Goal: Find specific page/section: Find specific page/section

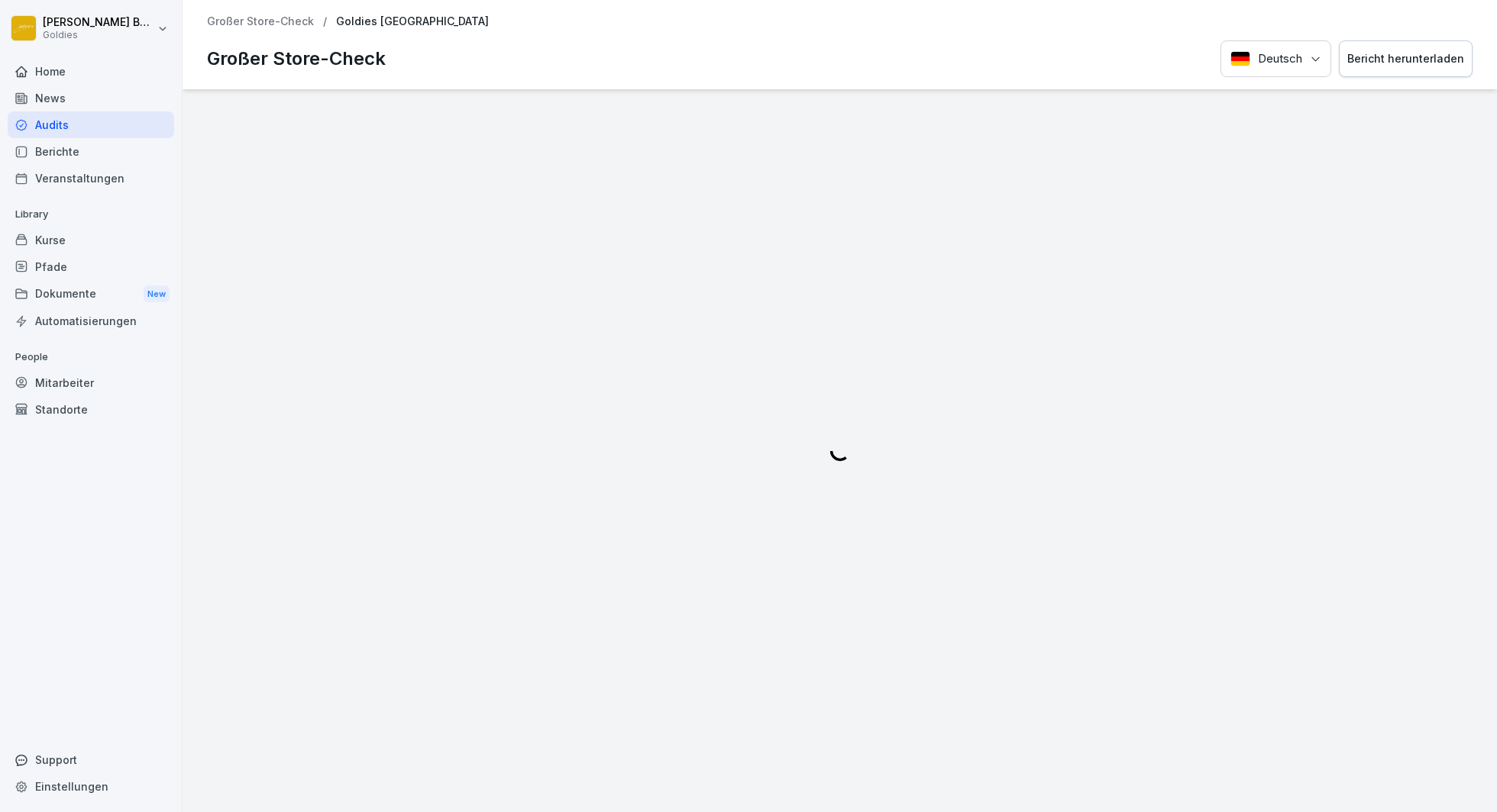
click at [58, 123] on div "Audits" at bounding box center [91, 124] width 166 height 27
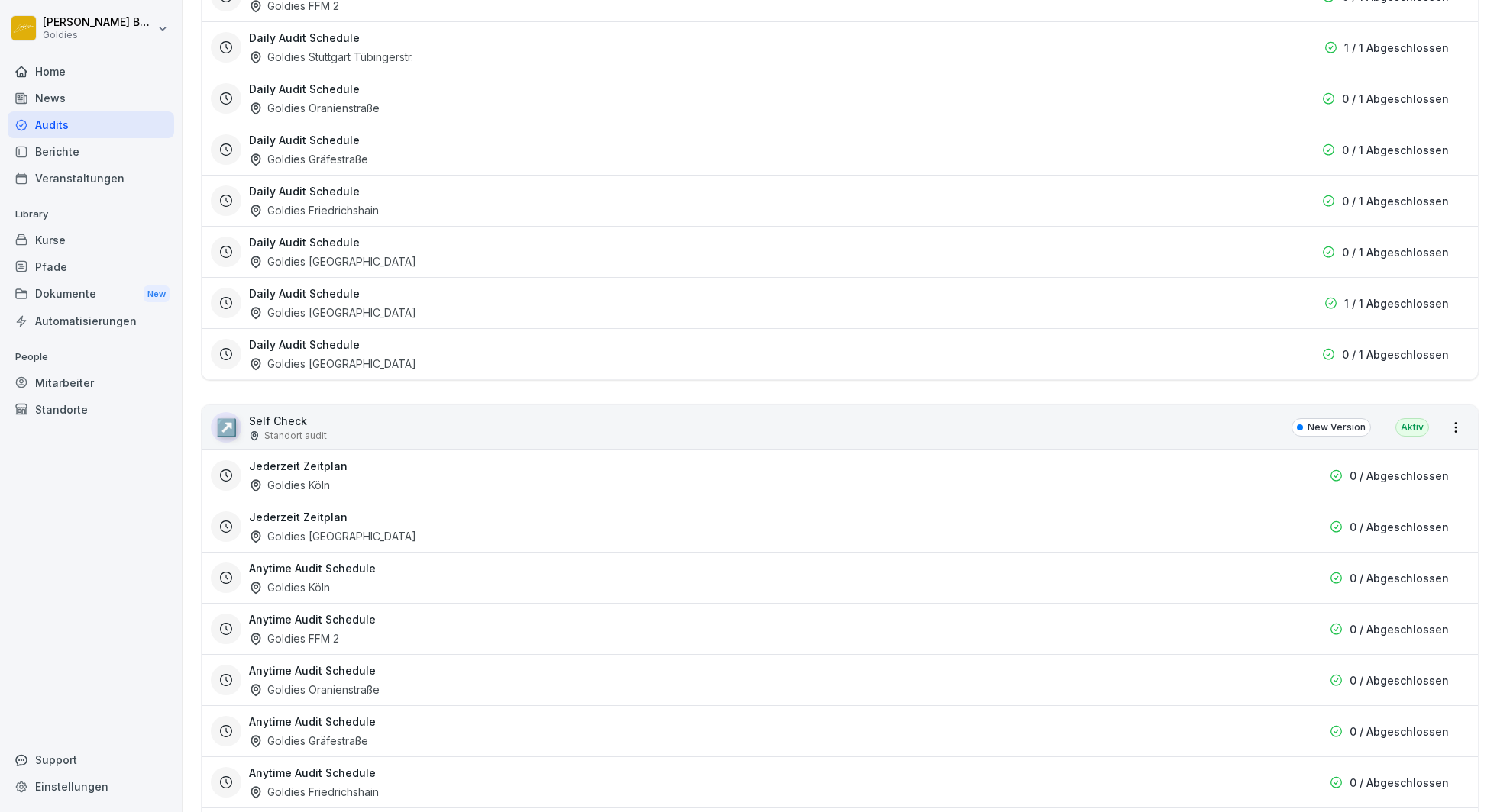
scroll to position [1158, 0]
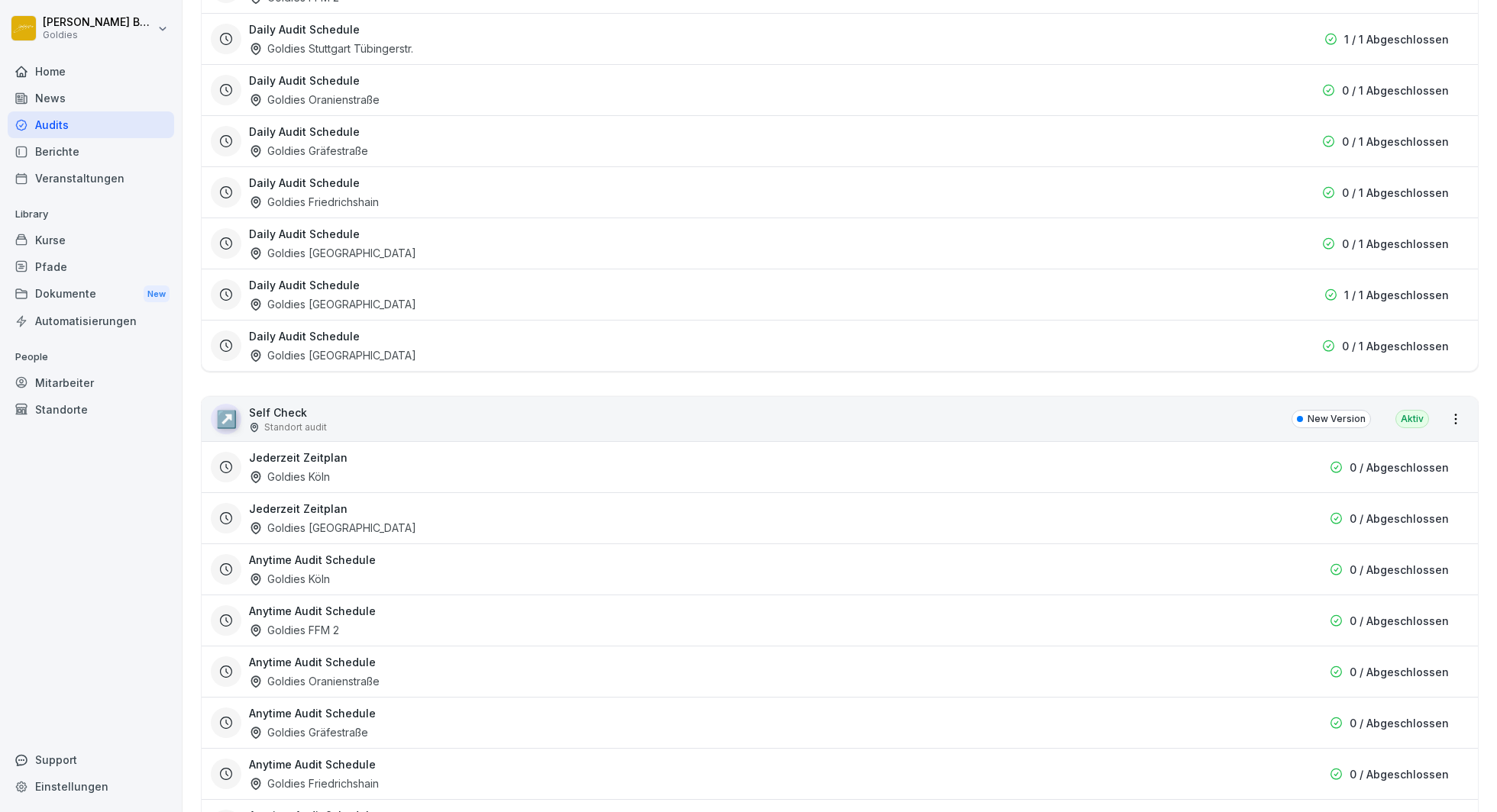
click at [56, 153] on div "Berichte" at bounding box center [91, 151] width 166 height 27
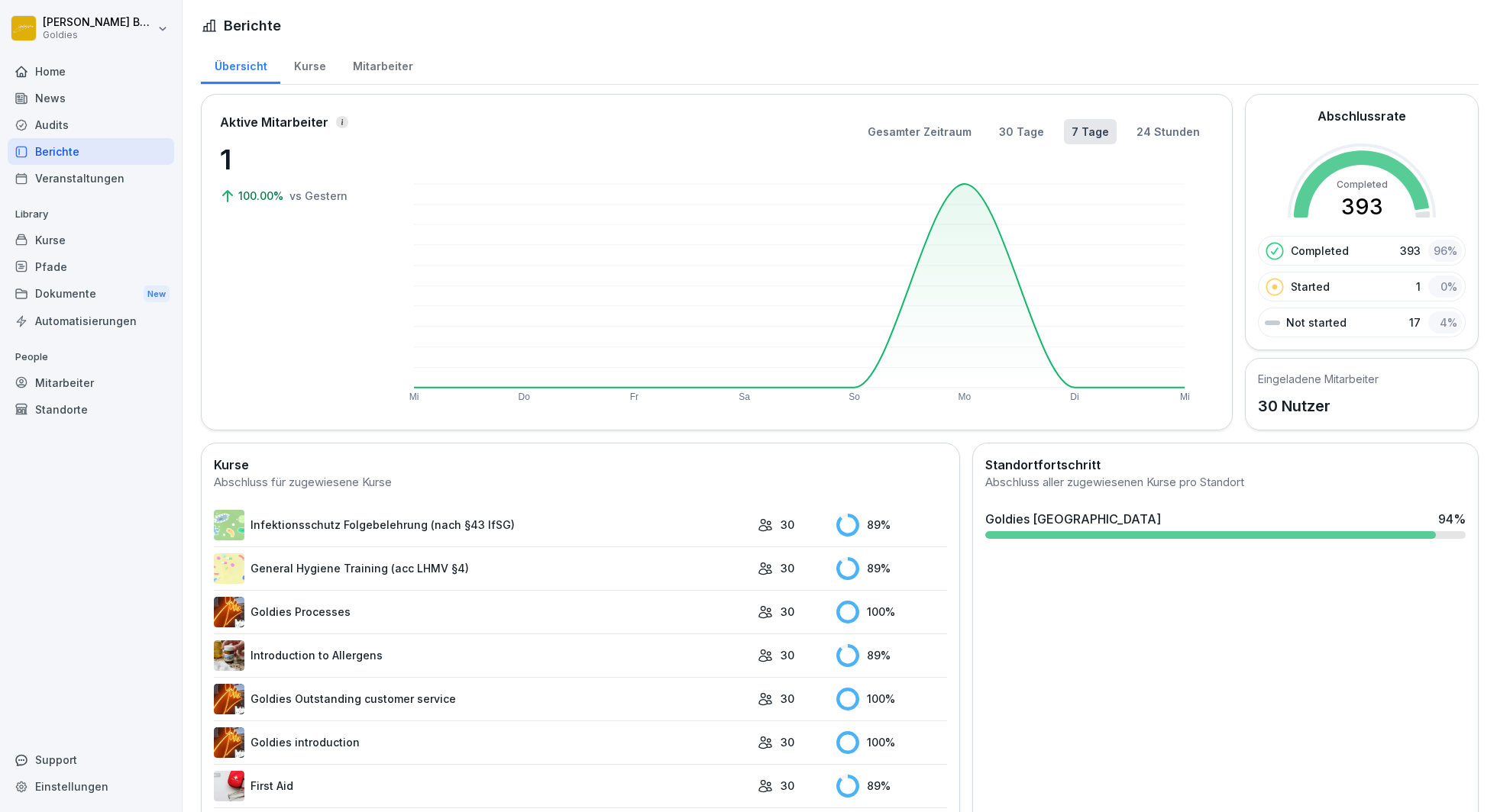
click at [50, 117] on div "Audits" at bounding box center [91, 124] width 166 height 27
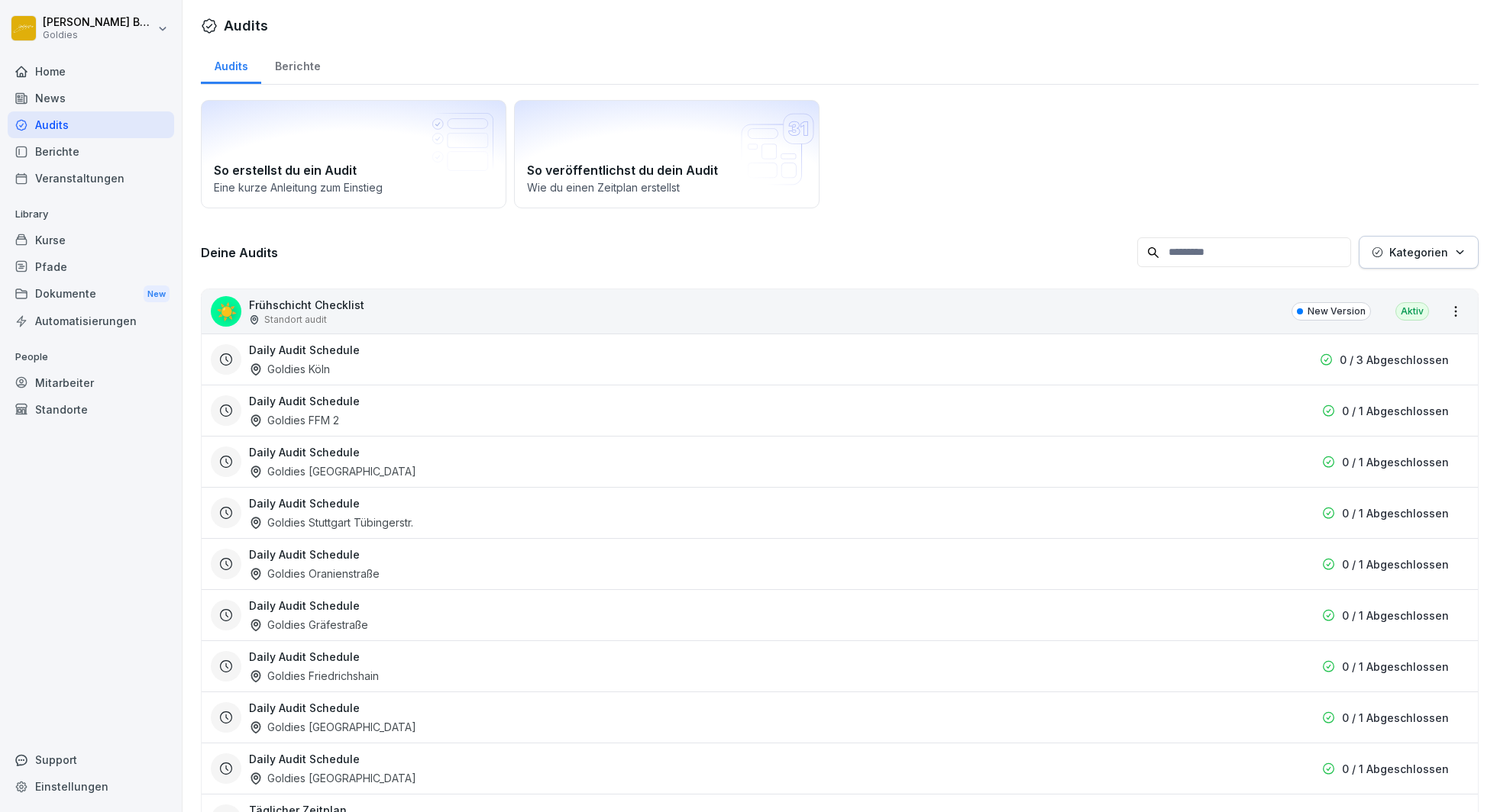
click at [305, 66] on div "Berichte" at bounding box center [297, 64] width 73 height 39
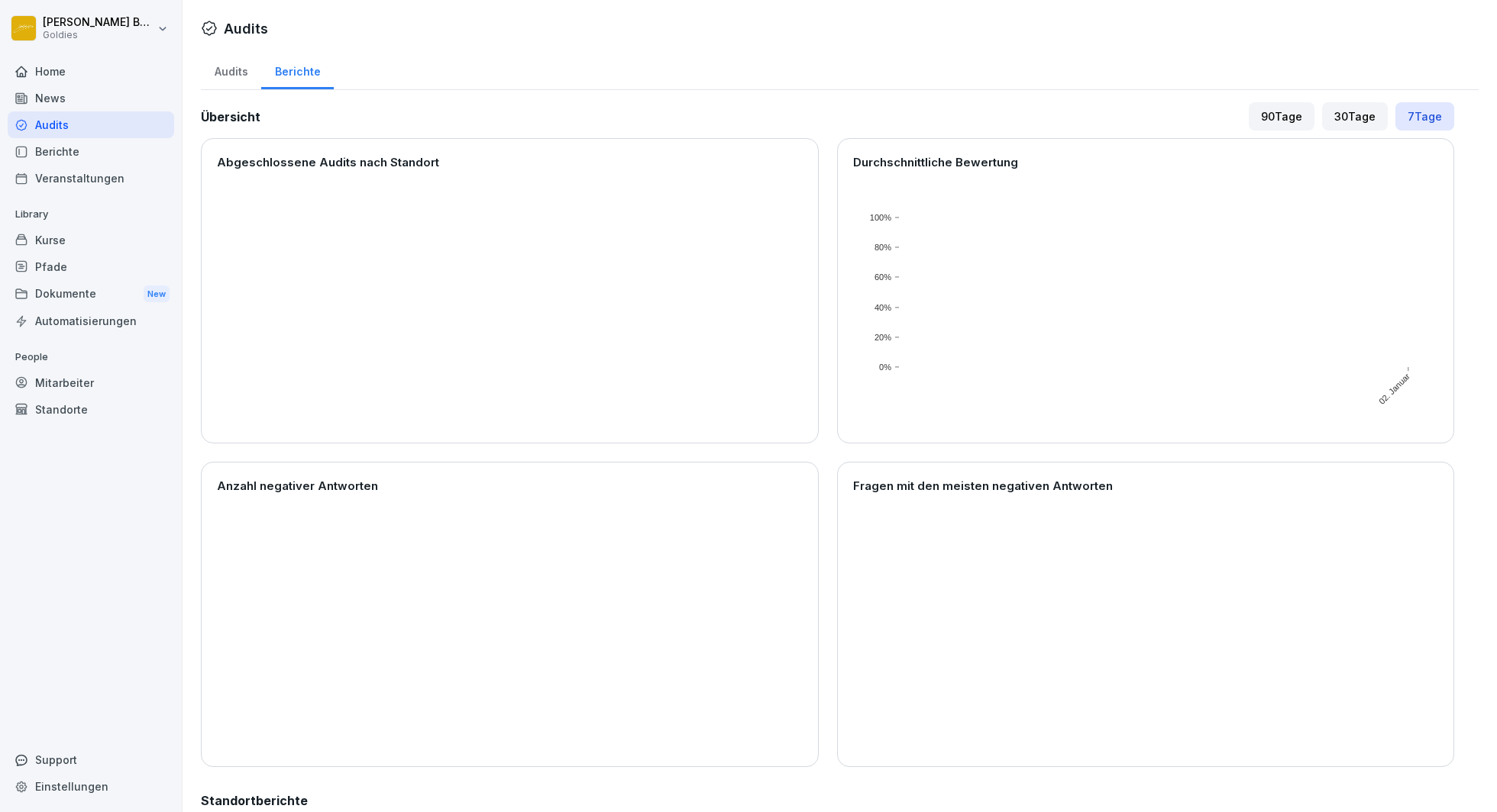
click at [232, 66] on div "Audits" at bounding box center [231, 69] width 60 height 39
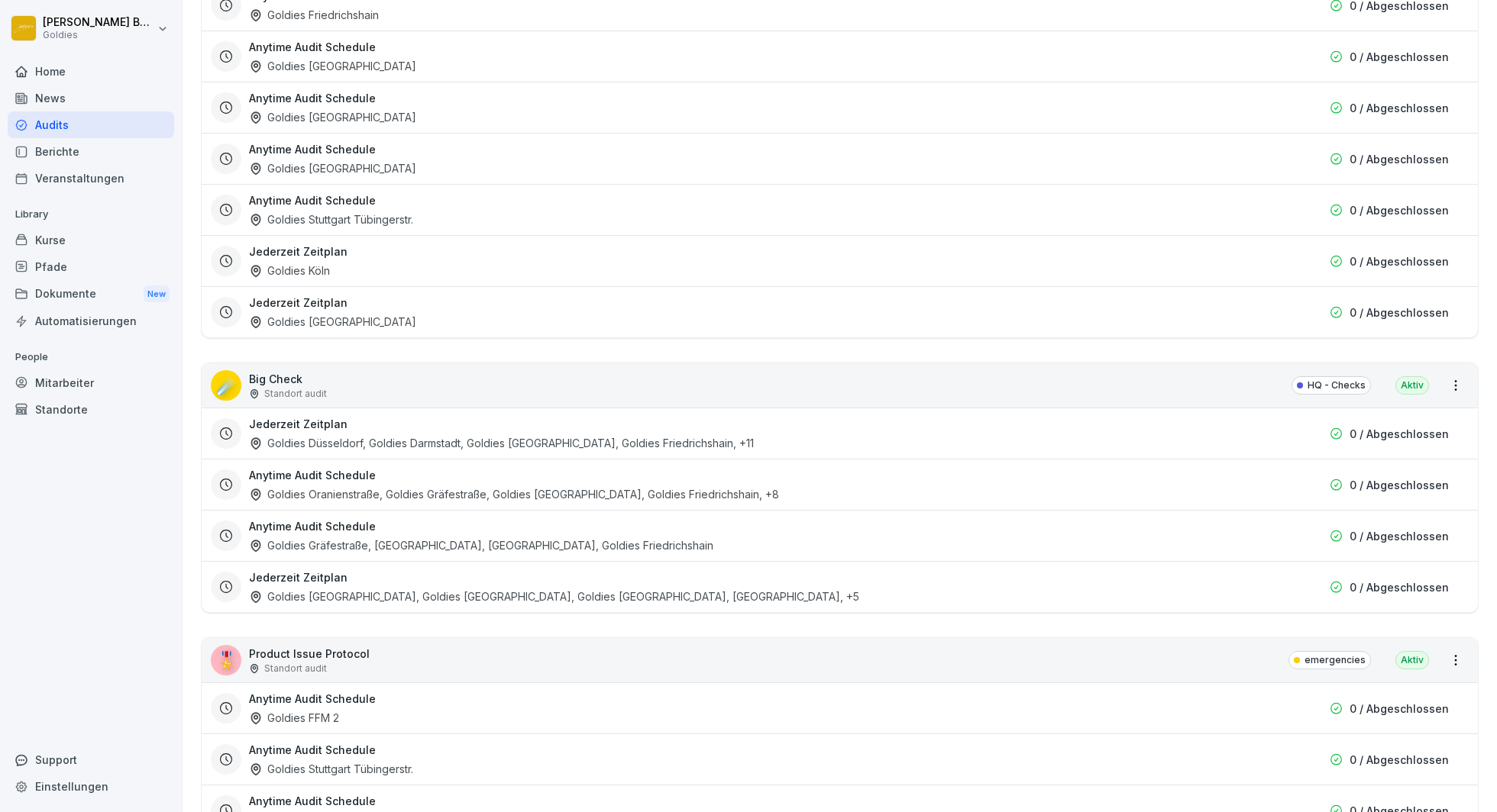
scroll to position [1834, 0]
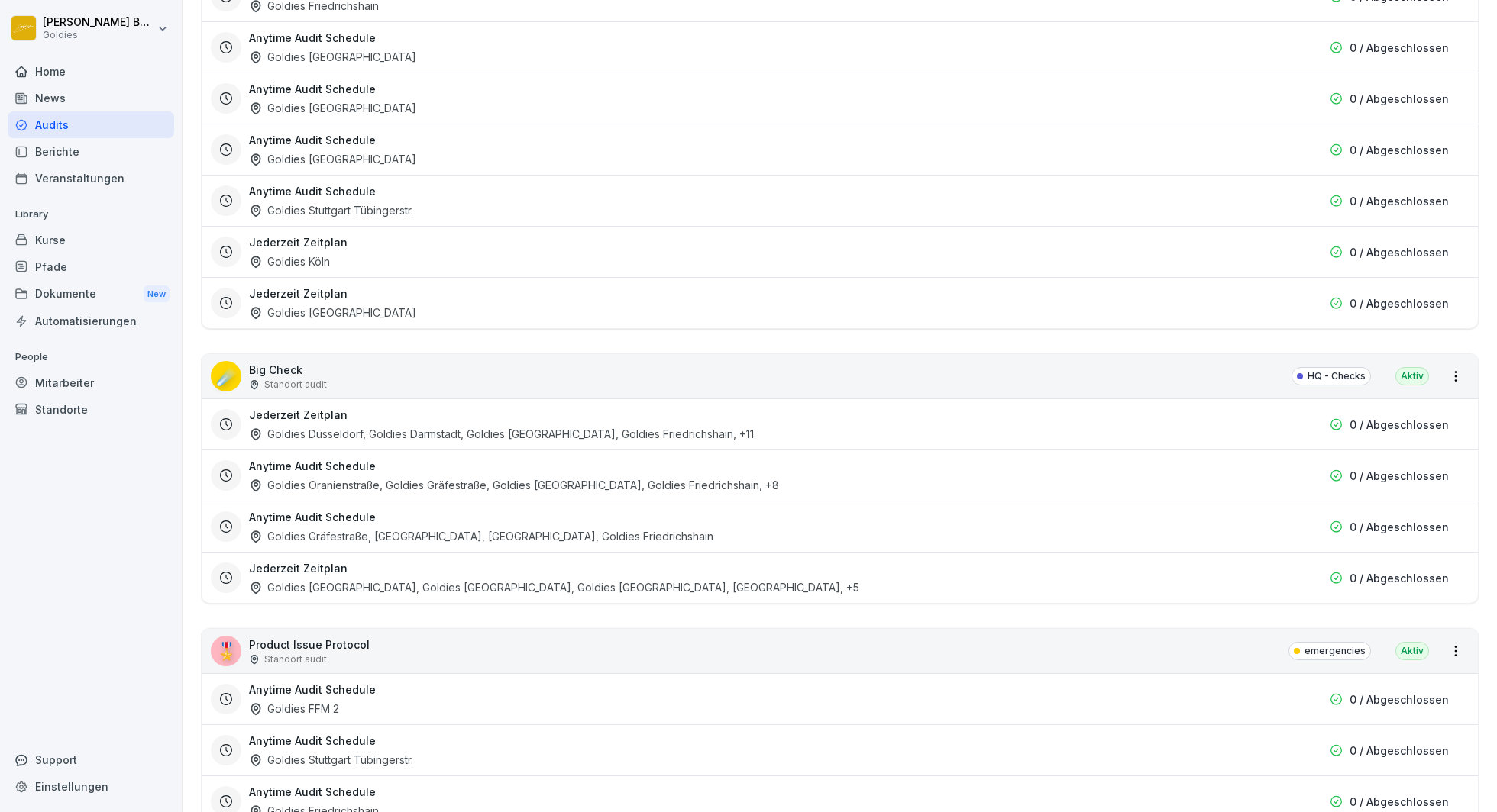
click at [288, 361] on p "Big Check" at bounding box center [288, 369] width 78 height 16
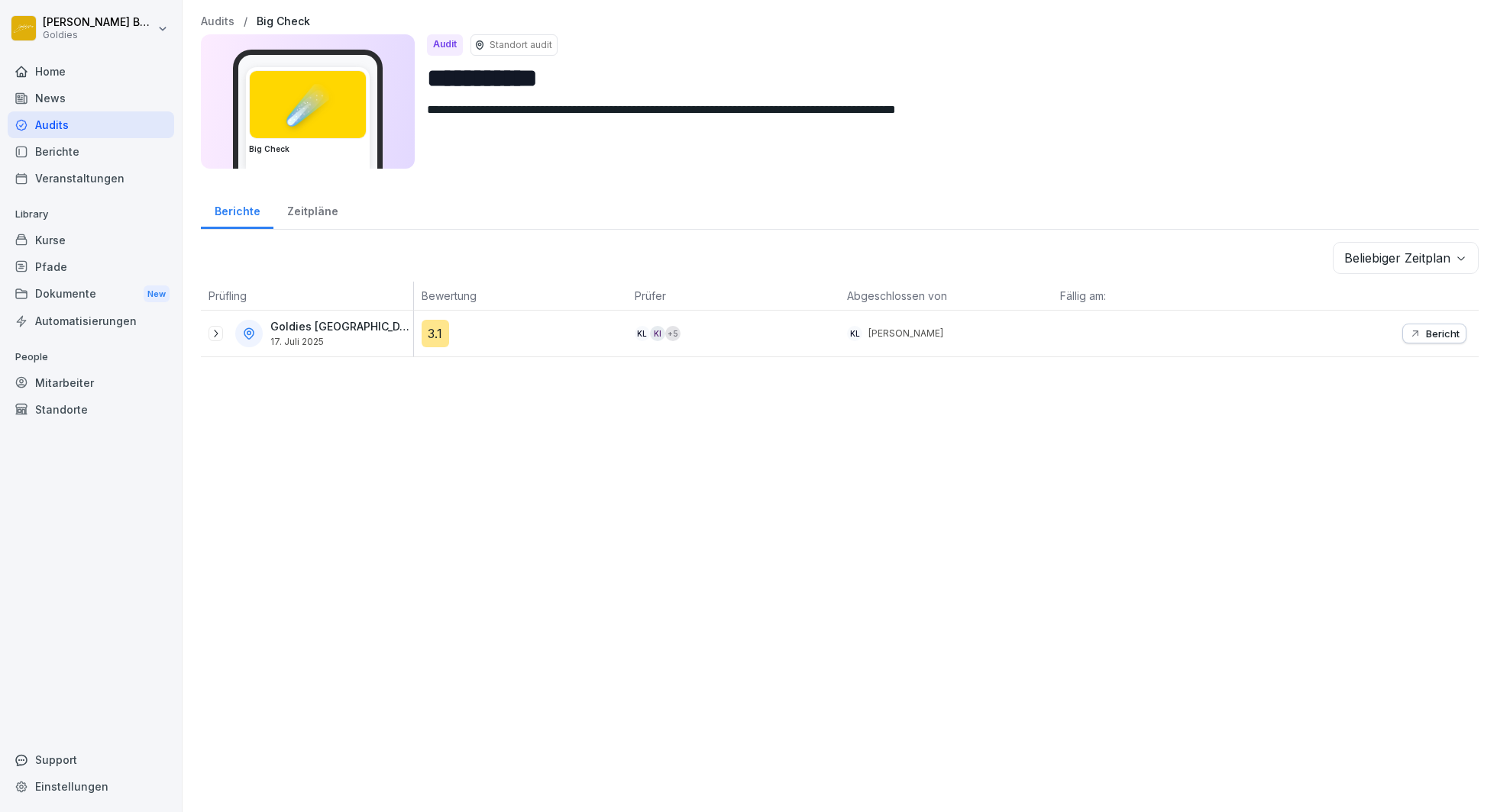
click at [806, 506] on div "**********" at bounding box center [840, 406] width 1314 height 812
click at [1440, 330] on p "Bericht" at bounding box center [1442, 333] width 33 height 12
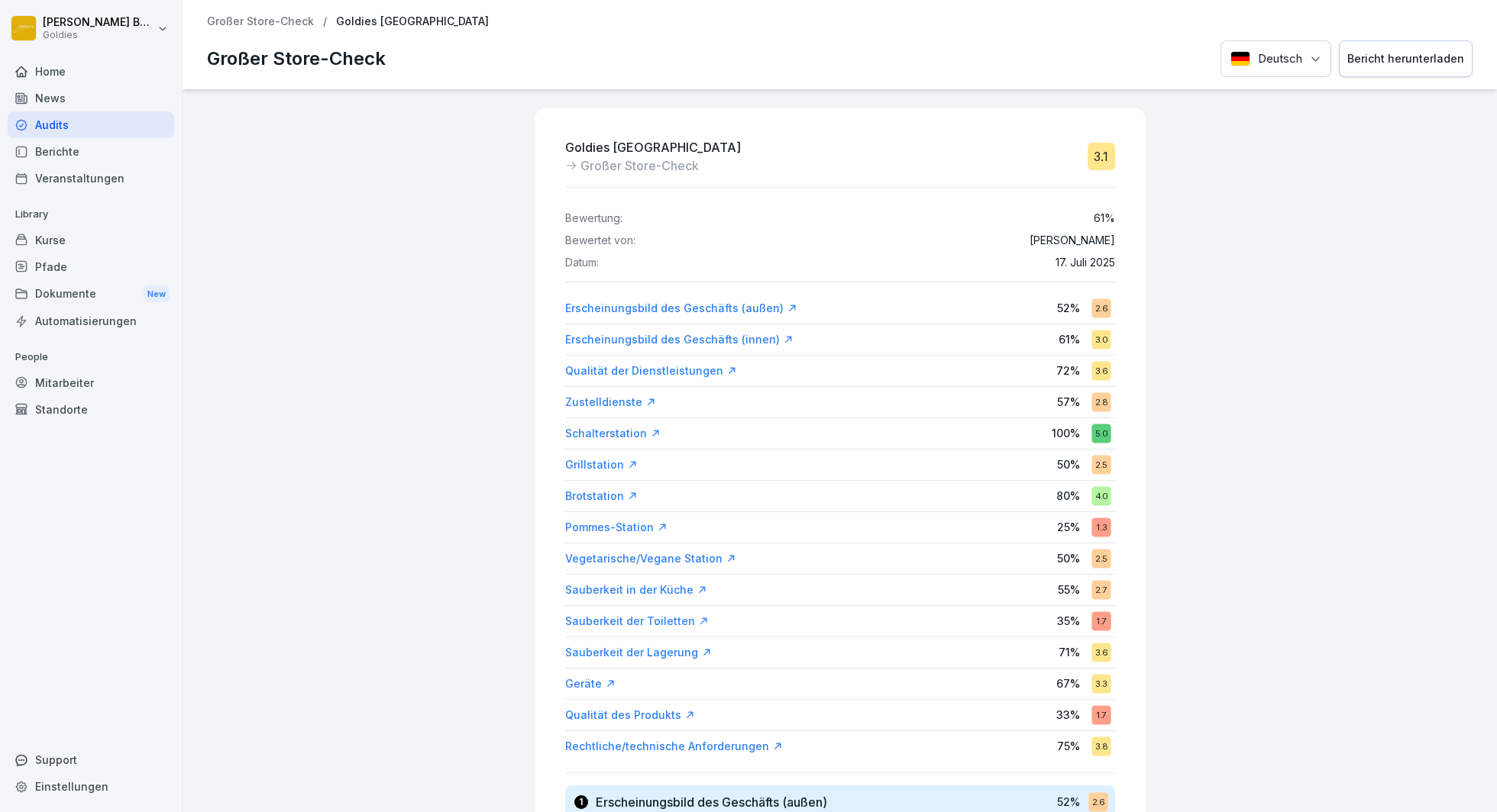
click at [53, 70] on div "Home" at bounding box center [91, 71] width 166 height 27
